Goal: Navigation & Orientation: Find specific page/section

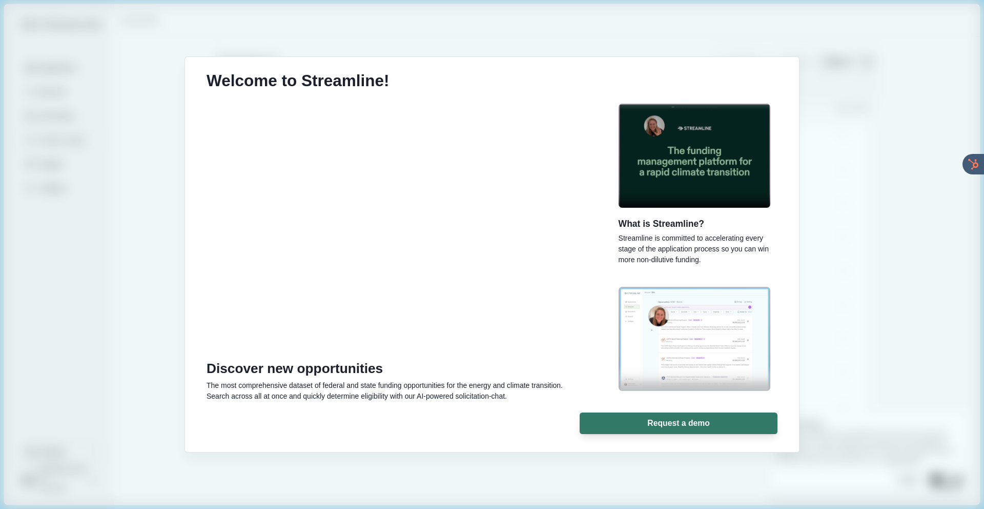
scroll to position [181, 0]
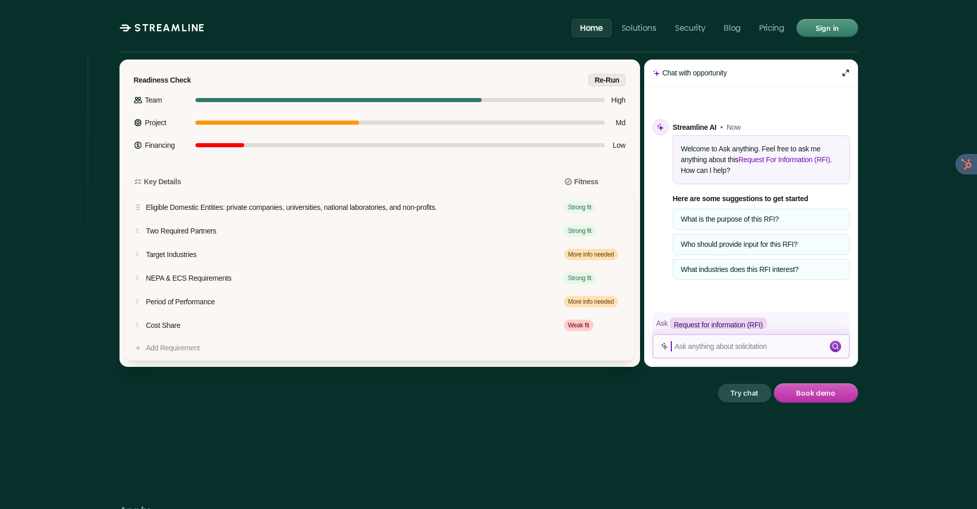
scroll to position [1369, 0]
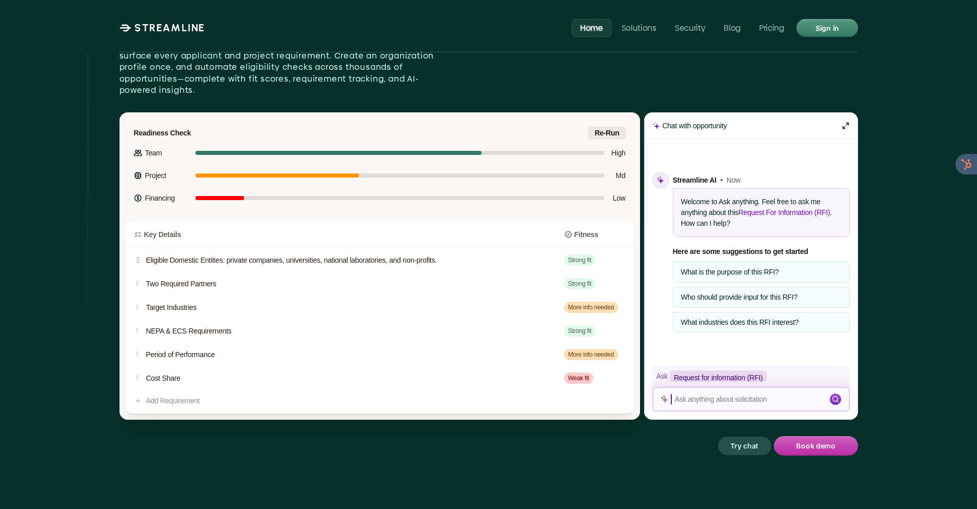
click at [758, 287] on div "Who should provide input for this RFI?" at bounding box center [761, 297] width 177 height 21
click at [680, 395] on p "Ask anything about solicitation" at bounding box center [751, 399] width 153 height 9
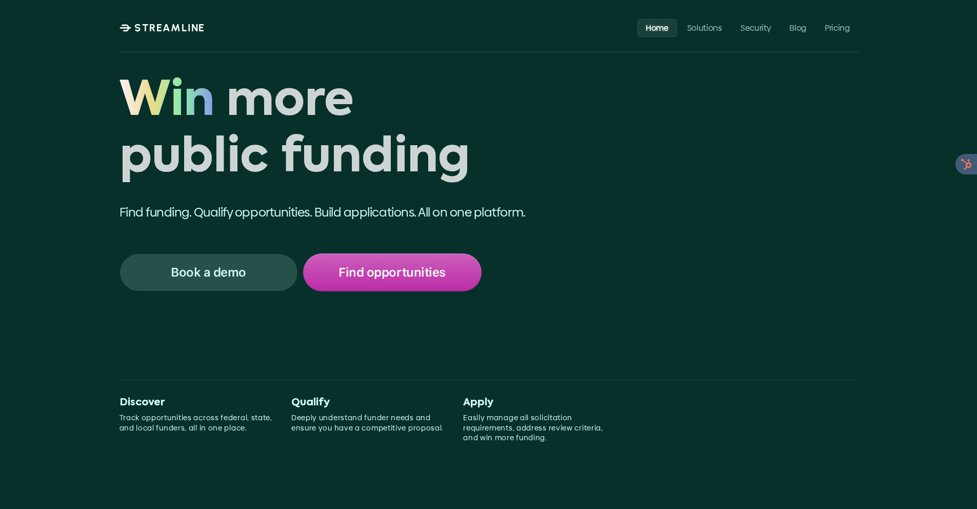
scroll to position [0, 0]
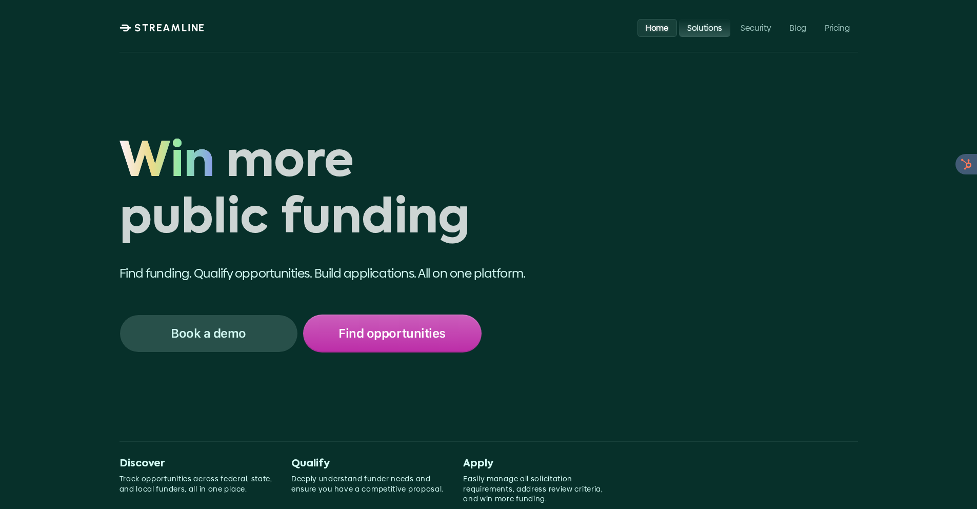
click at [706, 28] on p "Solutions" at bounding box center [703, 28] width 35 height 10
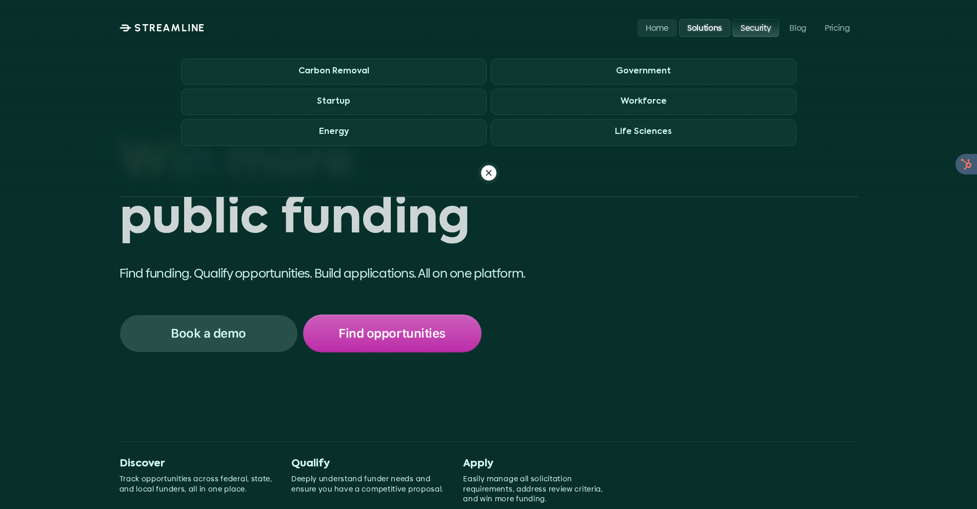
click at [755, 28] on p "Security" at bounding box center [755, 28] width 30 height 10
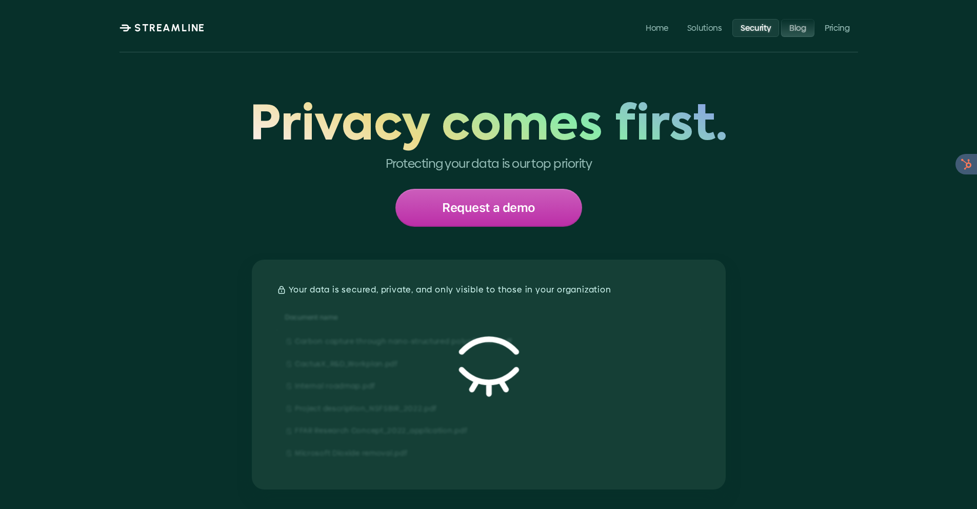
click at [800, 30] on p "Blog" at bounding box center [797, 28] width 17 height 10
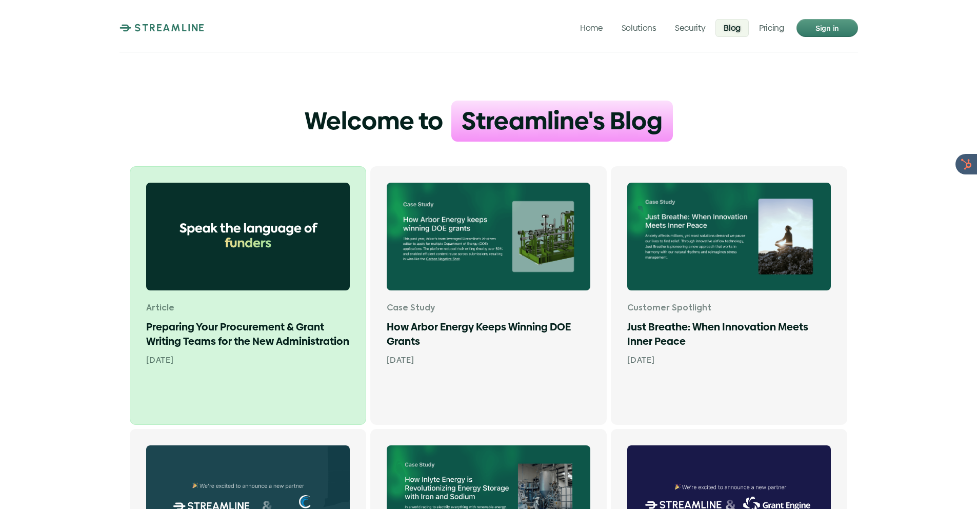
click at [271, 217] on img at bounding box center [248, 237] width 204 height 108
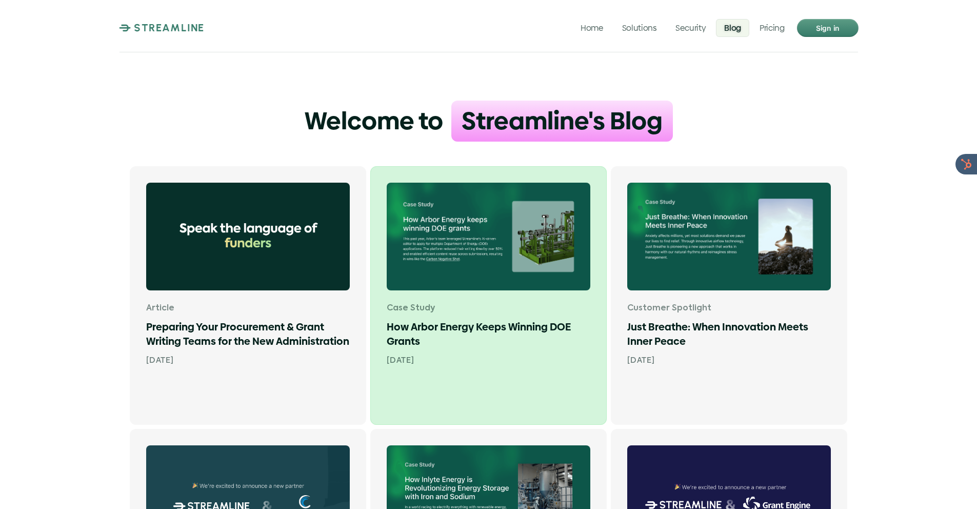
click at [471, 248] on img at bounding box center [489, 237] width 204 height 108
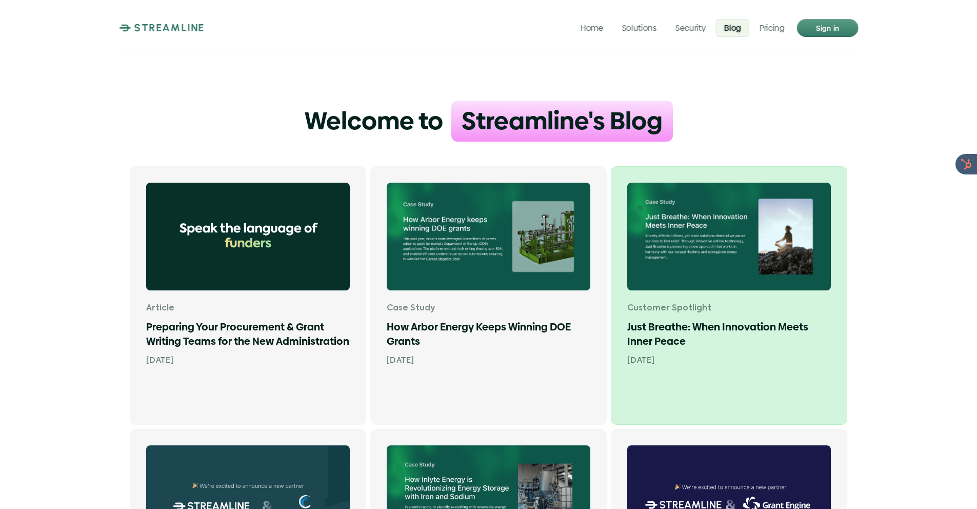
click at [732, 235] on img at bounding box center [729, 237] width 204 height 108
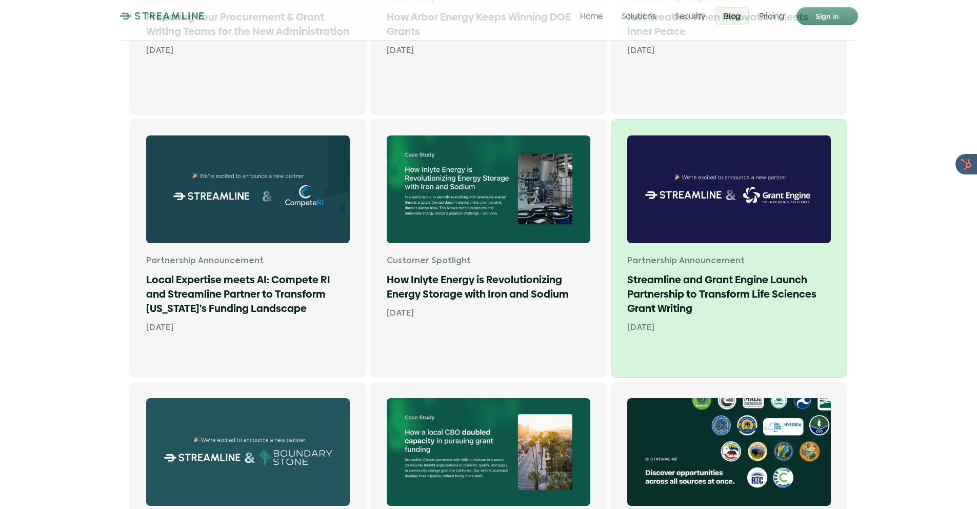
scroll to position [313, 0]
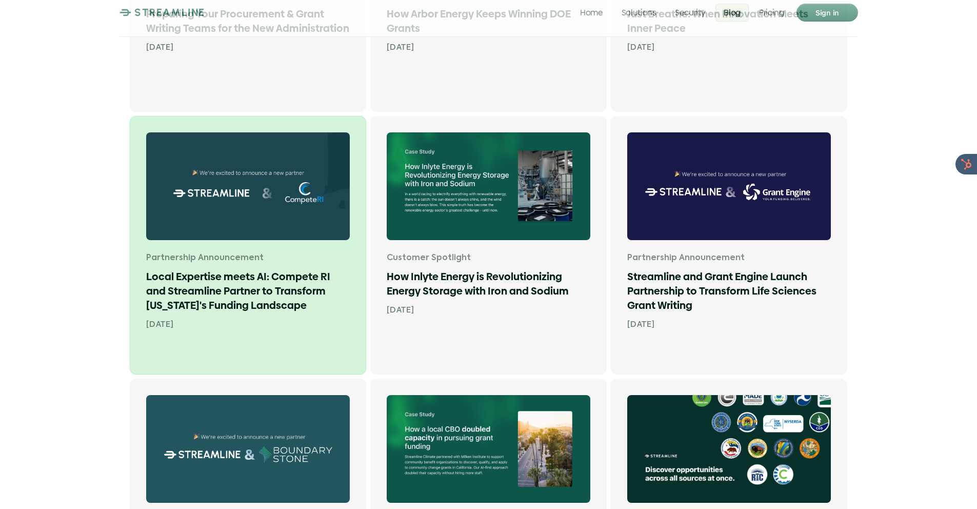
click at [279, 277] on h1 "Local Expertise meets AI: Compete RI and Streamline Partner to Transform [US_ST…" at bounding box center [248, 290] width 204 height 43
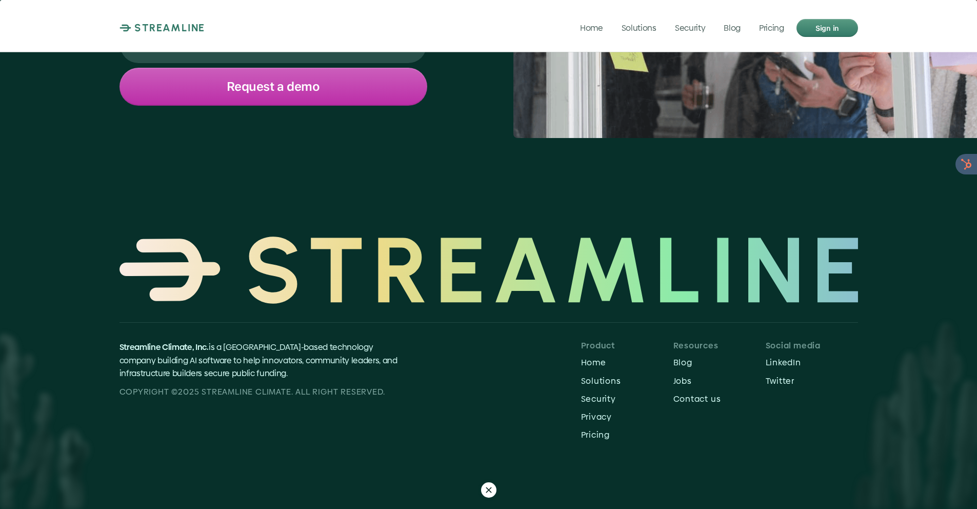
scroll to position [1464, 0]
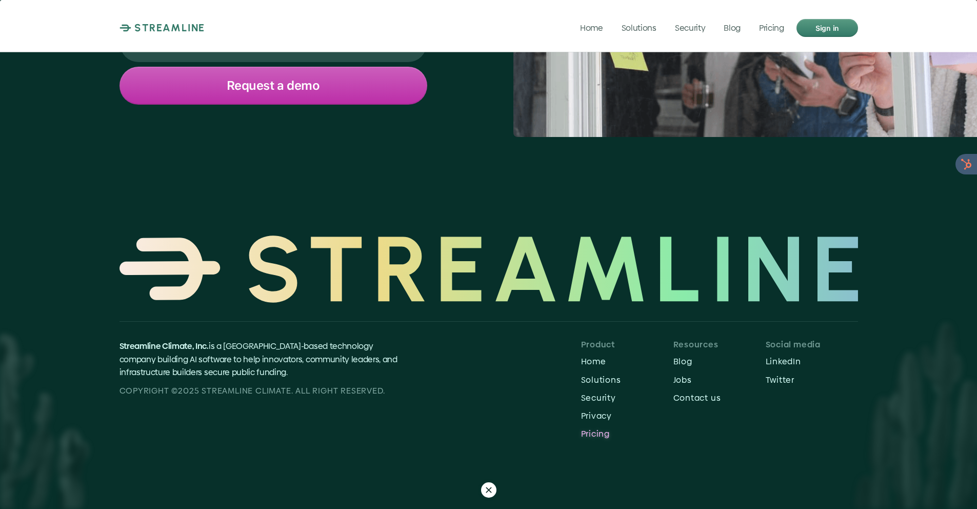
click at [598, 435] on p "Pricing" at bounding box center [627, 434] width 92 height 10
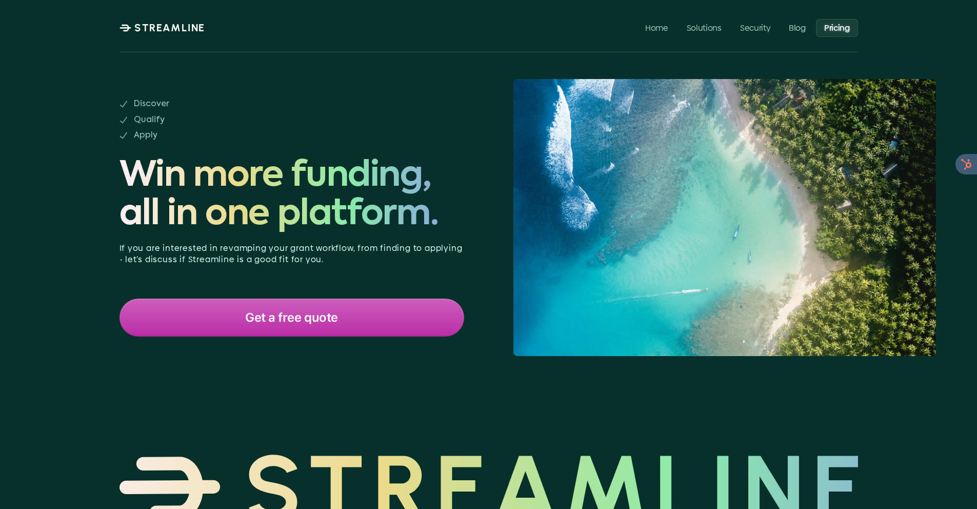
click at [141, 27] on p "STREAMLINE" at bounding box center [169, 28] width 71 height 12
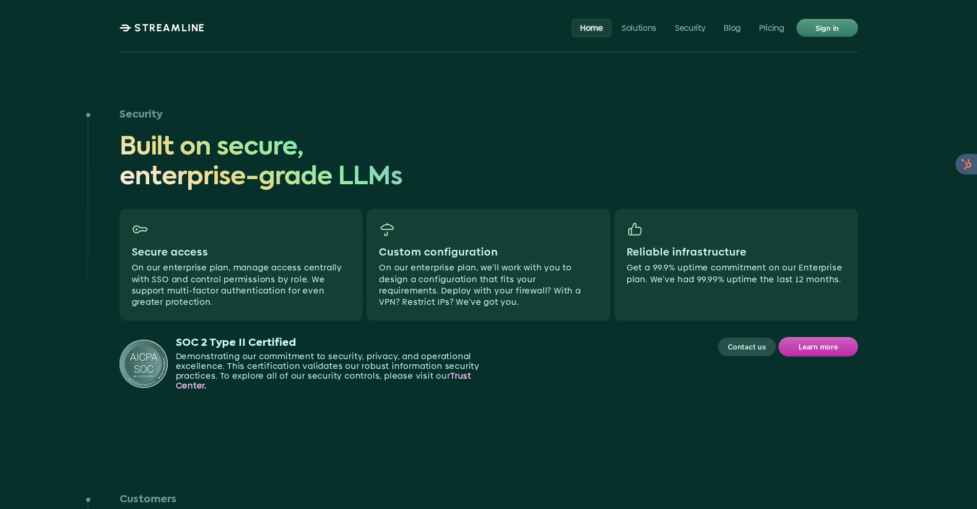
scroll to position [2474, 0]
